Goal: Task Accomplishment & Management: Use online tool/utility

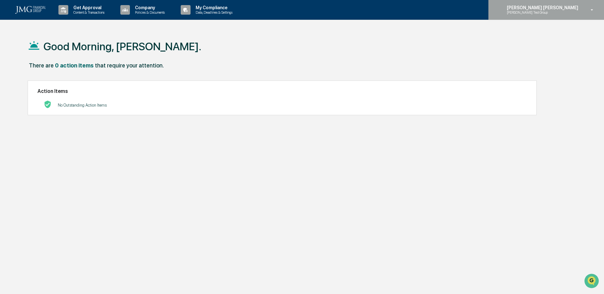
click at [564, 12] on p "[PERSON_NAME] Test Group" at bounding box center [533, 12] width 62 height 4
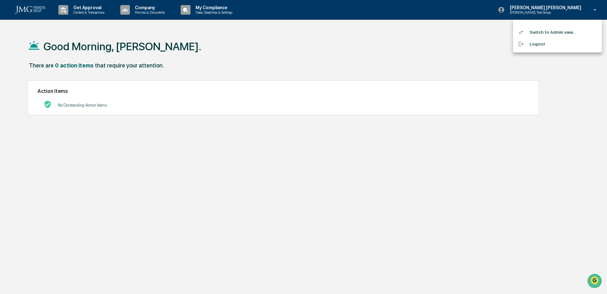
click at [566, 30] on li "Switch to Admin view..." at bounding box center [557, 32] width 89 height 12
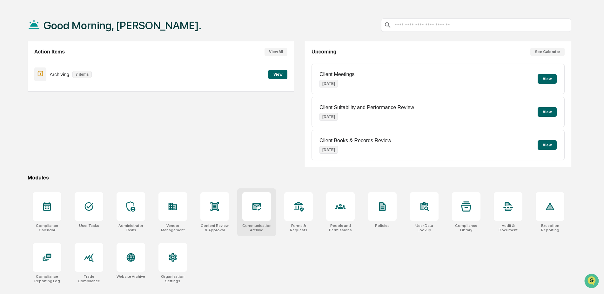
scroll to position [30, 0]
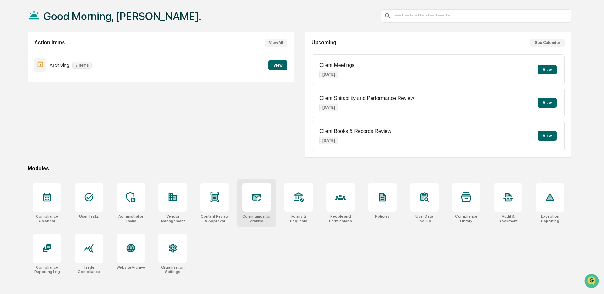
click at [263, 197] on div at bounding box center [256, 197] width 29 height 29
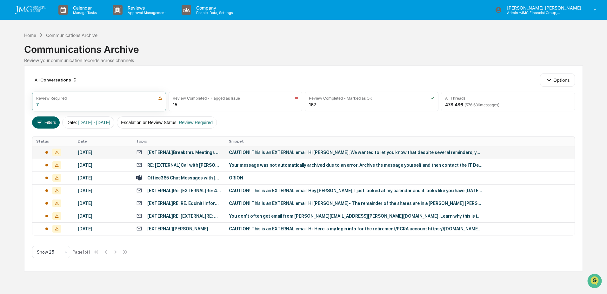
click at [323, 152] on div "CAUTION! This is an EXTERNAL email. Hi [PERSON_NAME], We wanted to let you know…" at bounding box center [356, 152] width 254 height 5
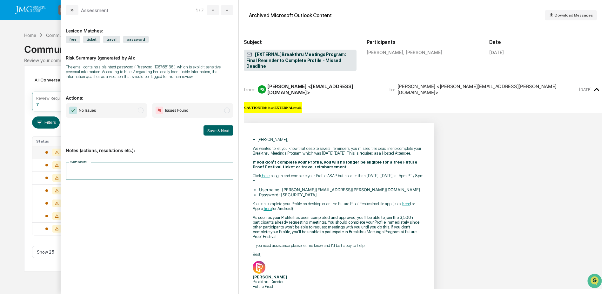
click at [162, 173] on input "Write a note..." at bounding box center [150, 170] width 168 height 17
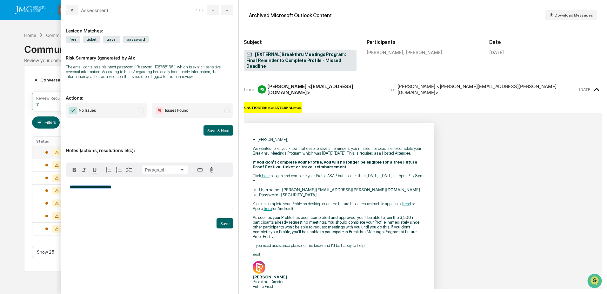
drag, startPoint x: 116, startPoint y: 186, endPoint x: 79, endPoint y: 188, distance: 36.6
click at [68, 187] on div "**********" at bounding box center [149, 193] width 167 height 32
copy span "**********"
click at [148, 188] on p "**********" at bounding box center [149, 187] width 159 height 4
click at [220, 221] on button "Save" at bounding box center [225, 223] width 17 height 10
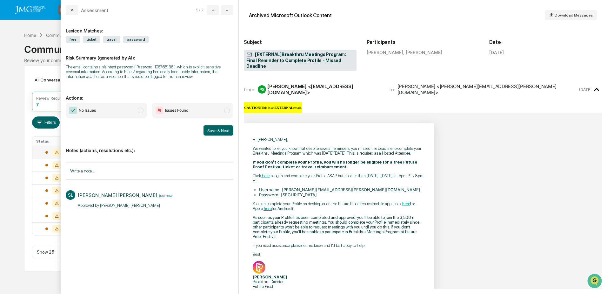
click at [121, 108] on span "No Issues" at bounding box center [106, 110] width 81 height 15
click at [219, 133] on button "Save & Next" at bounding box center [219, 130] width 30 height 10
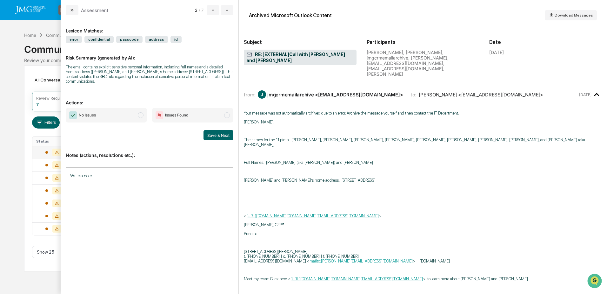
scroll to position [191, 0]
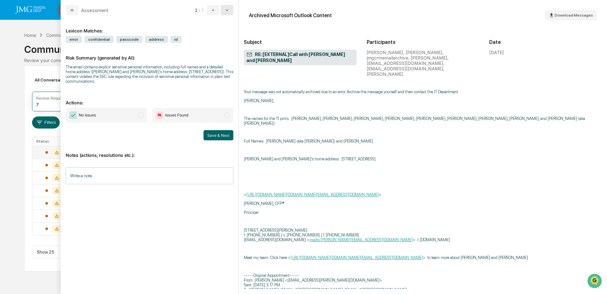
click at [225, 10] on icon "modal" at bounding box center [227, 10] width 5 height 5
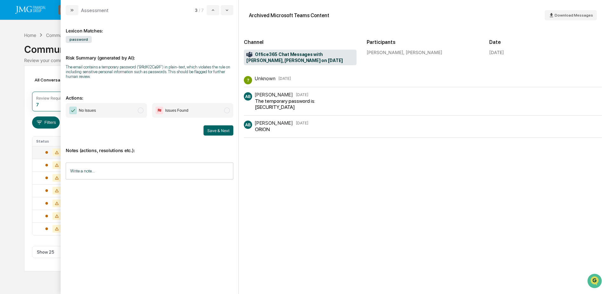
click at [165, 169] on input "Write a note..." at bounding box center [150, 170] width 168 height 17
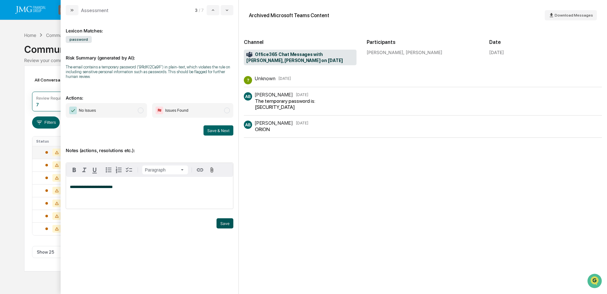
click at [223, 224] on button "Save" at bounding box center [225, 223] width 17 height 10
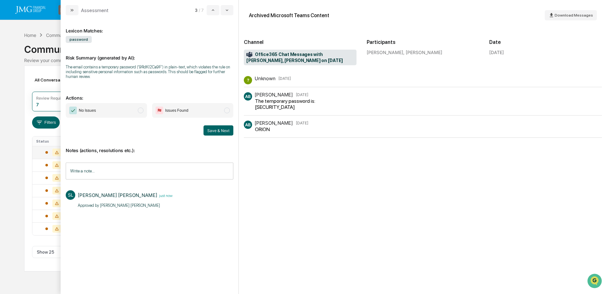
click at [136, 113] on span "No Issues" at bounding box center [106, 110] width 81 height 15
click at [216, 133] on button "Save & Next" at bounding box center [219, 130] width 30 height 10
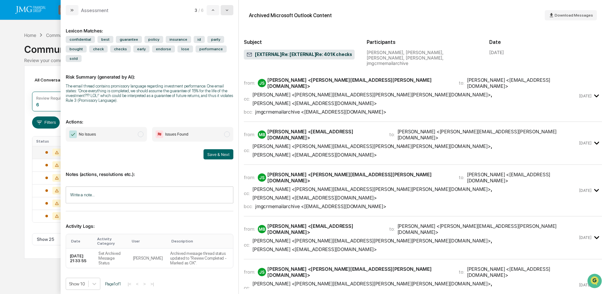
click at [230, 11] on icon "modal" at bounding box center [227, 10] width 5 height 5
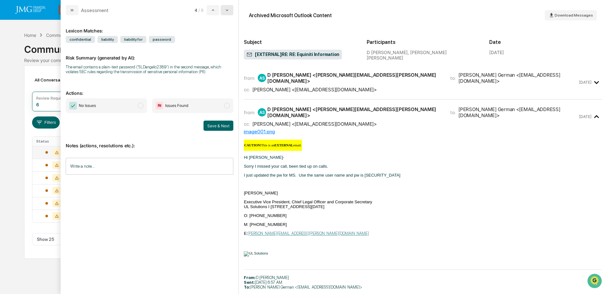
click at [230, 8] on button "modal" at bounding box center [227, 10] width 13 height 10
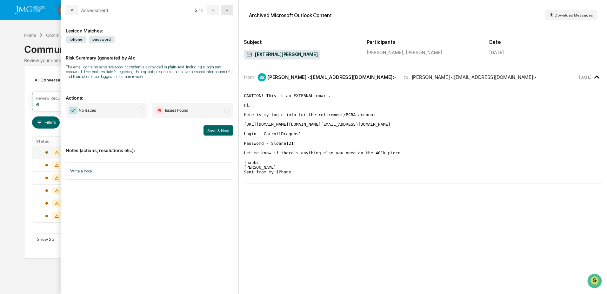
click at [230, 8] on button "modal" at bounding box center [227, 10] width 13 height 10
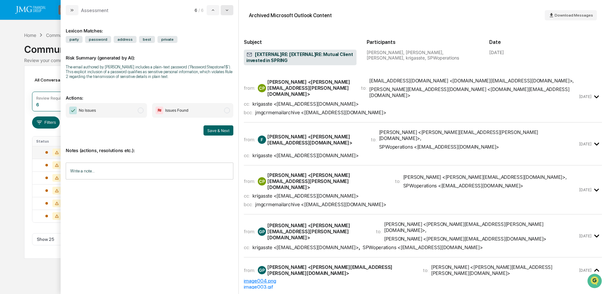
click at [230, 8] on button "modal" at bounding box center [227, 10] width 13 height 10
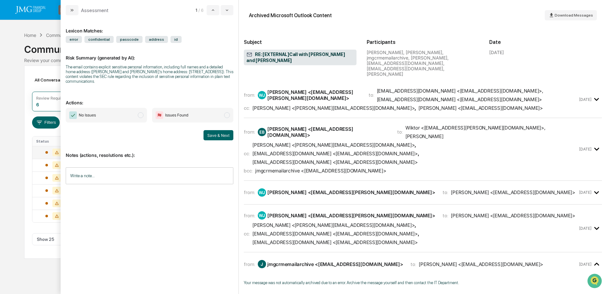
click at [50, 26] on div "Calendar Manage Tasks Reviews Approval Management Company People, Data, Setting…" at bounding box center [303, 147] width 607 height 294
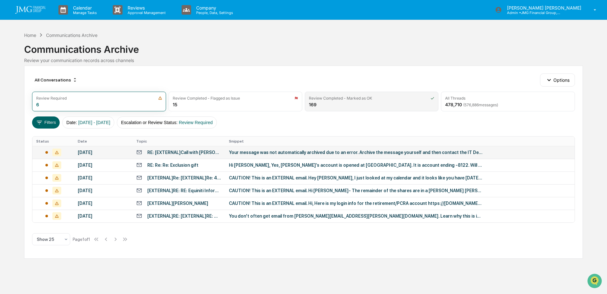
click at [377, 106] on div "Review Completed - Marked as OK 169" at bounding box center [372, 101] width 134 height 20
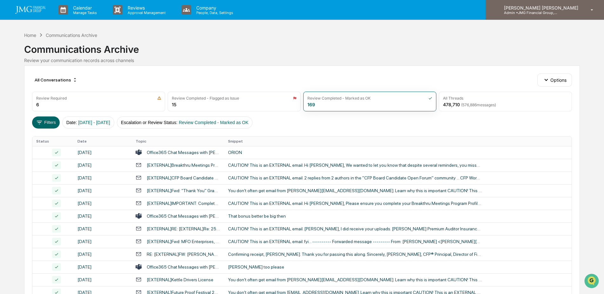
click at [558, 12] on p "Admin • JMG Financial Group, Ltd." at bounding box center [528, 12] width 59 height 4
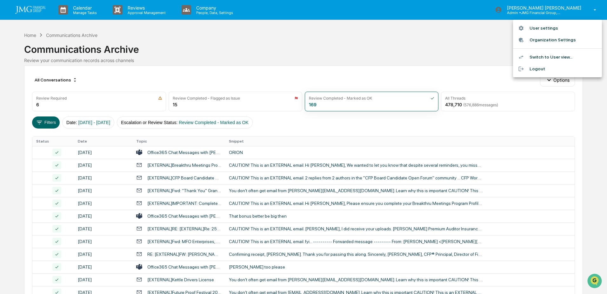
click at [560, 53] on li "Switch to User view..." at bounding box center [557, 57] width 89 height 12
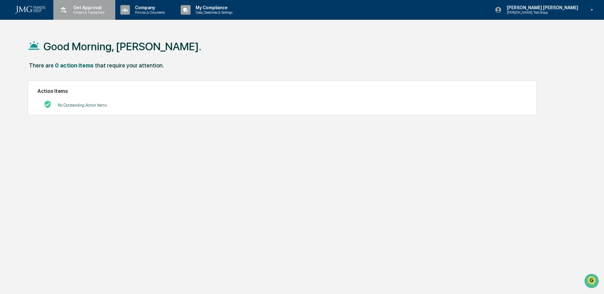
click at [86, 12] on p "Content & Transactions" at bounding box center [87, 12] width 39 height 4
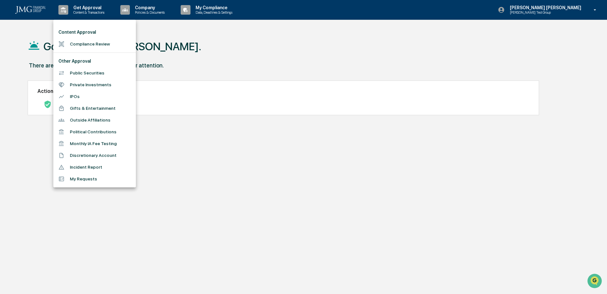
click at [116, 169] on li "Incident Report" at bounding box center [94, 167] width 83 height 12
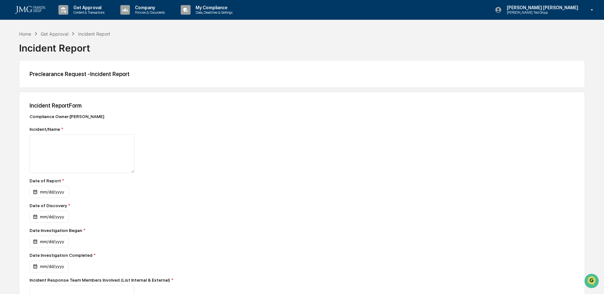
click at [32, 10] on img at bounding box center [30, 10] width 30 height 8
